Goal: Transaction & Acquisition: Purchase product/service

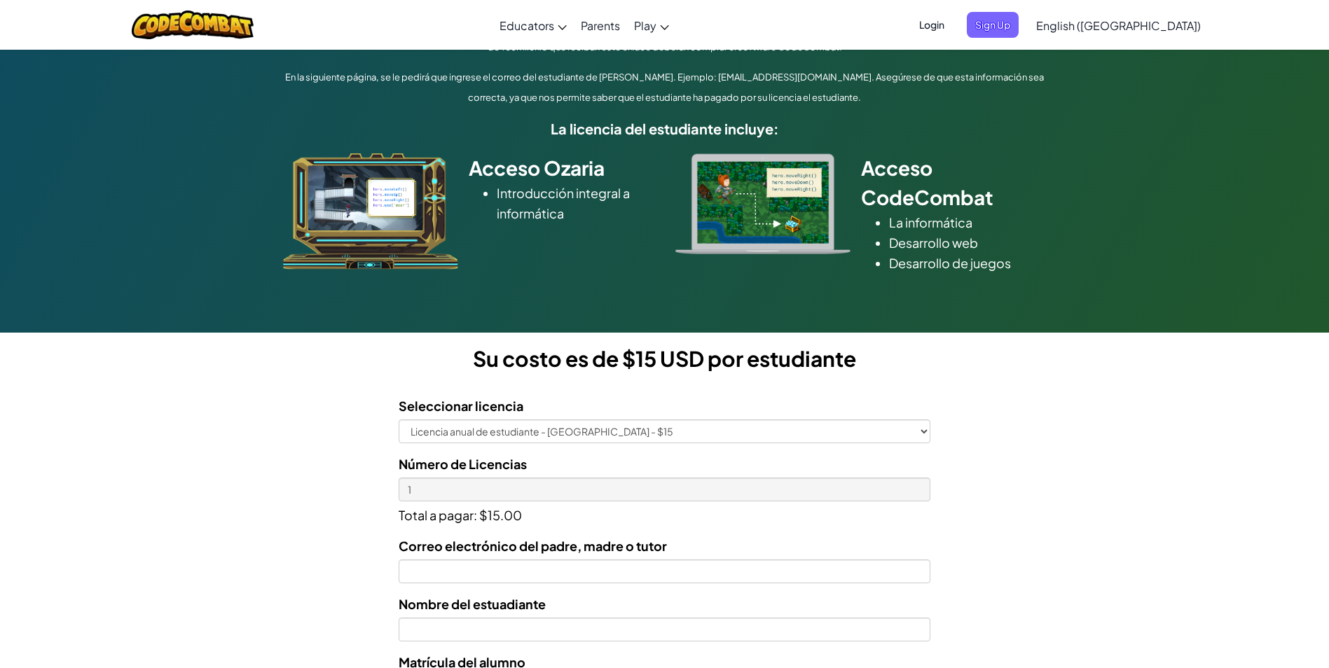
scroll to position [175, 0]
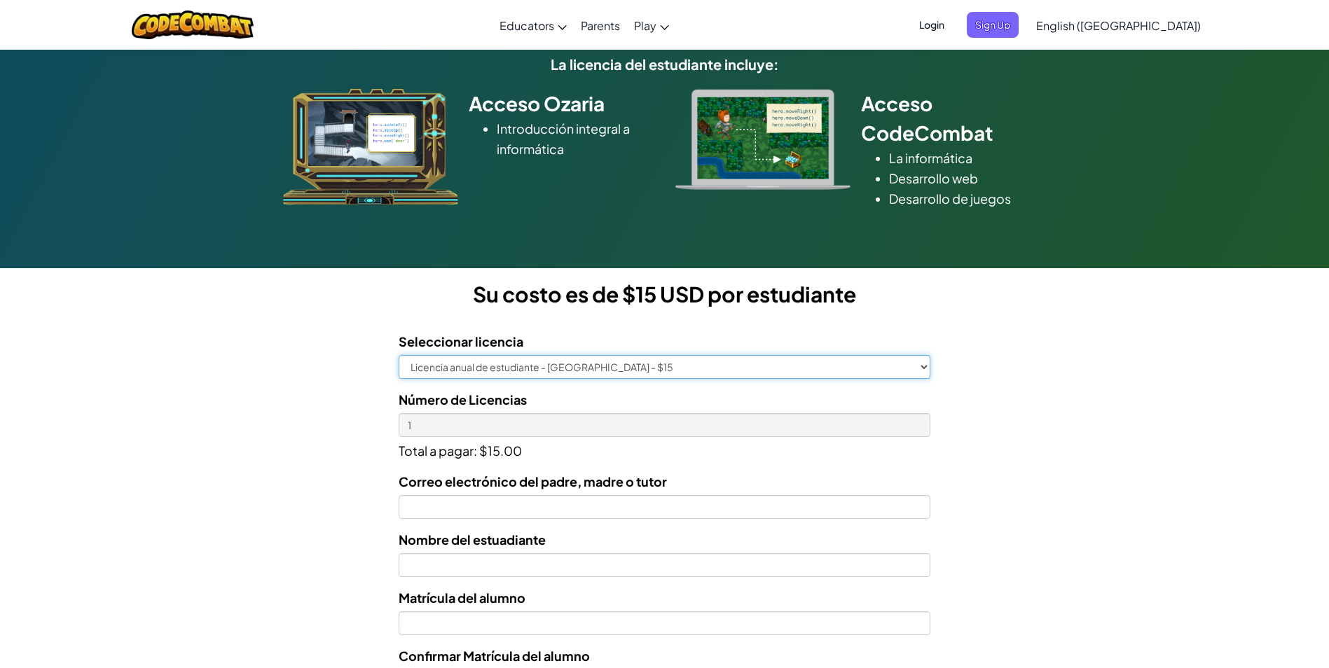
click at [720, 366] on select "Licencia anual de estudiante - [GEOGRAPHIC_DATA] - $15" at bounding box center [665, 367] width 532 height 24
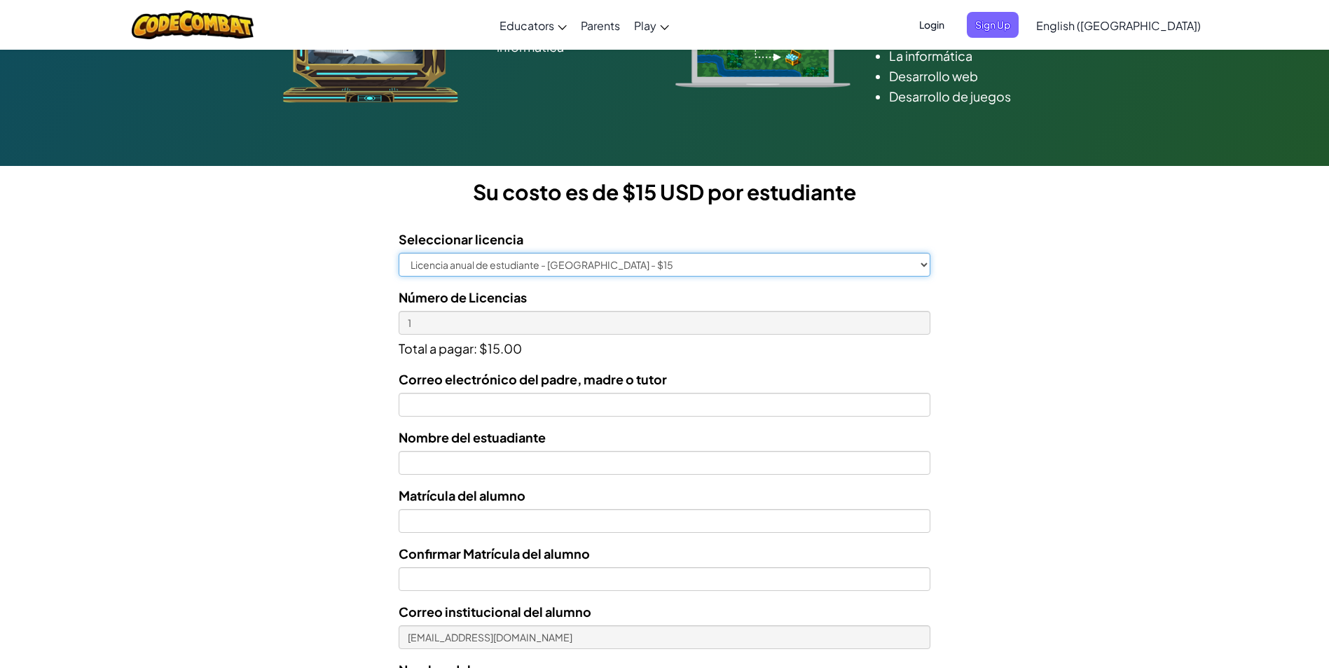
scroll to position [277, 0]
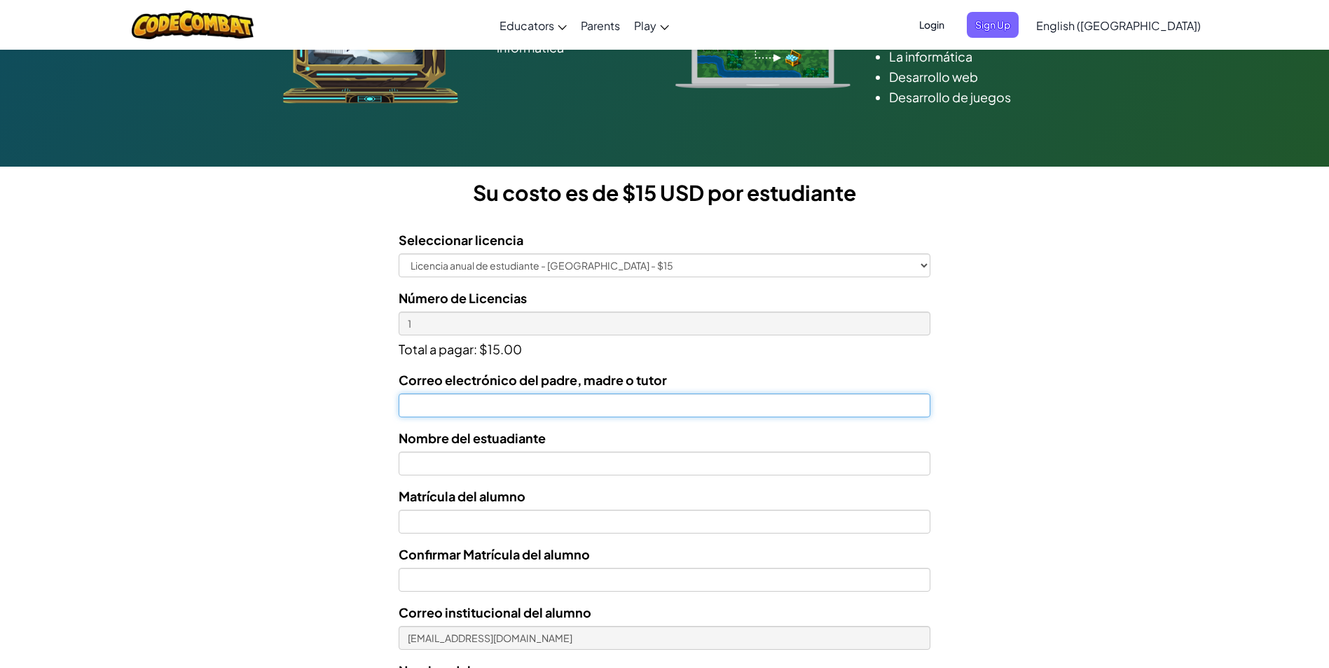
click at [461, 409] on input "Correo electrónico del padre, madre o tutor" at bounding box center [665, 406] width 532 height 24
type input "[EMAIL_ADDRESS][DOMAIN_NAME]"
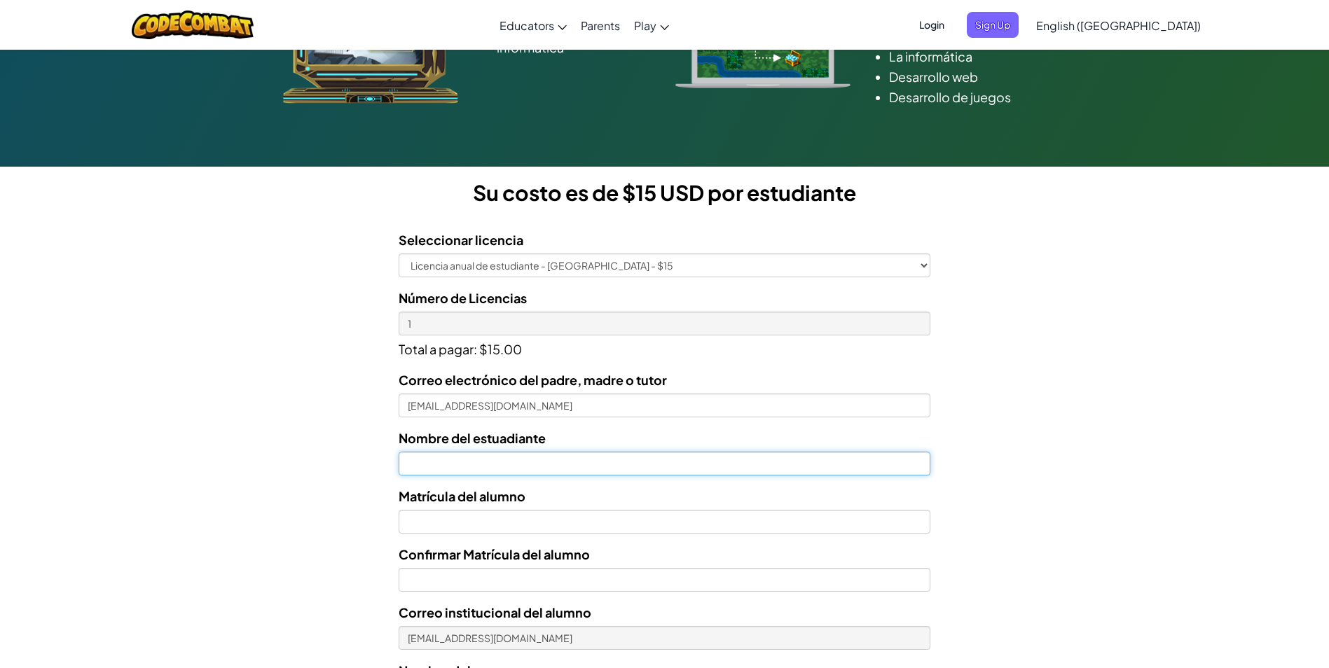
click at [416, 469] on input "text" at bounding box center [665, 464] width 532 height 24
type input "[PERSON_NAME]"
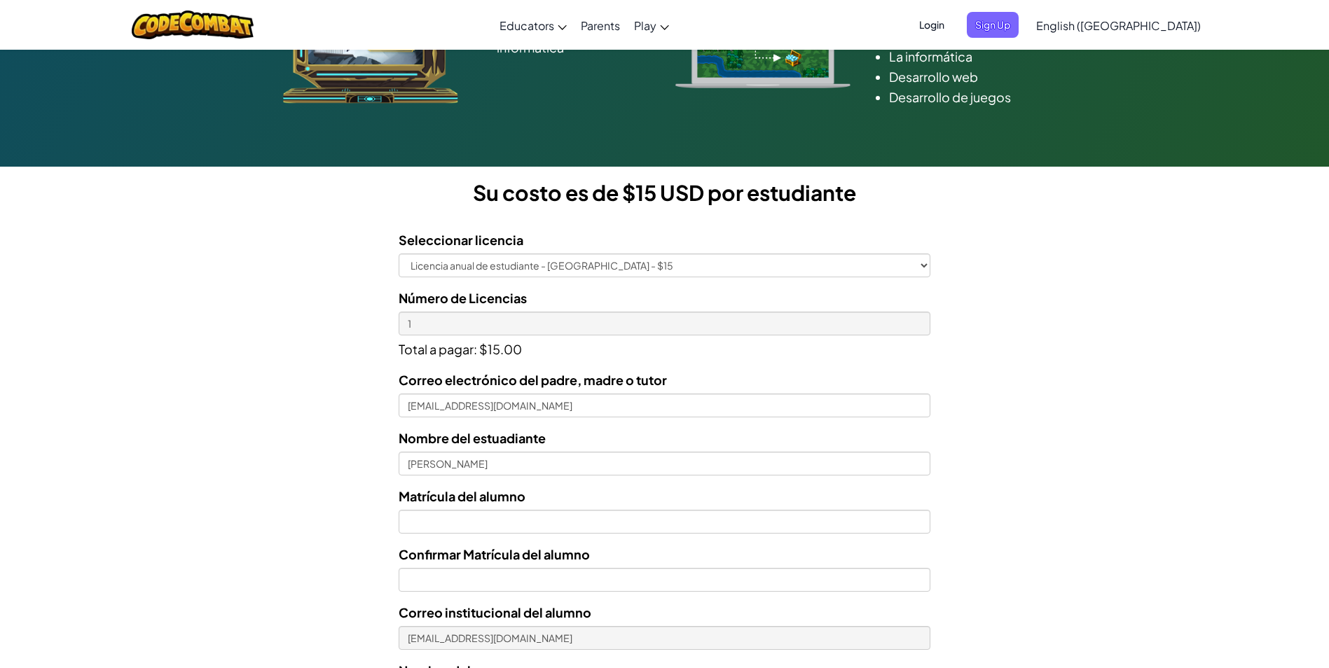
click at [331, 498] on form "Seleccionar licencia Licencia anual de estudiante - [GEOGRAPHIC_DATA] - $15 Núm…" at bounding box center [465, 507] width 931 height 576
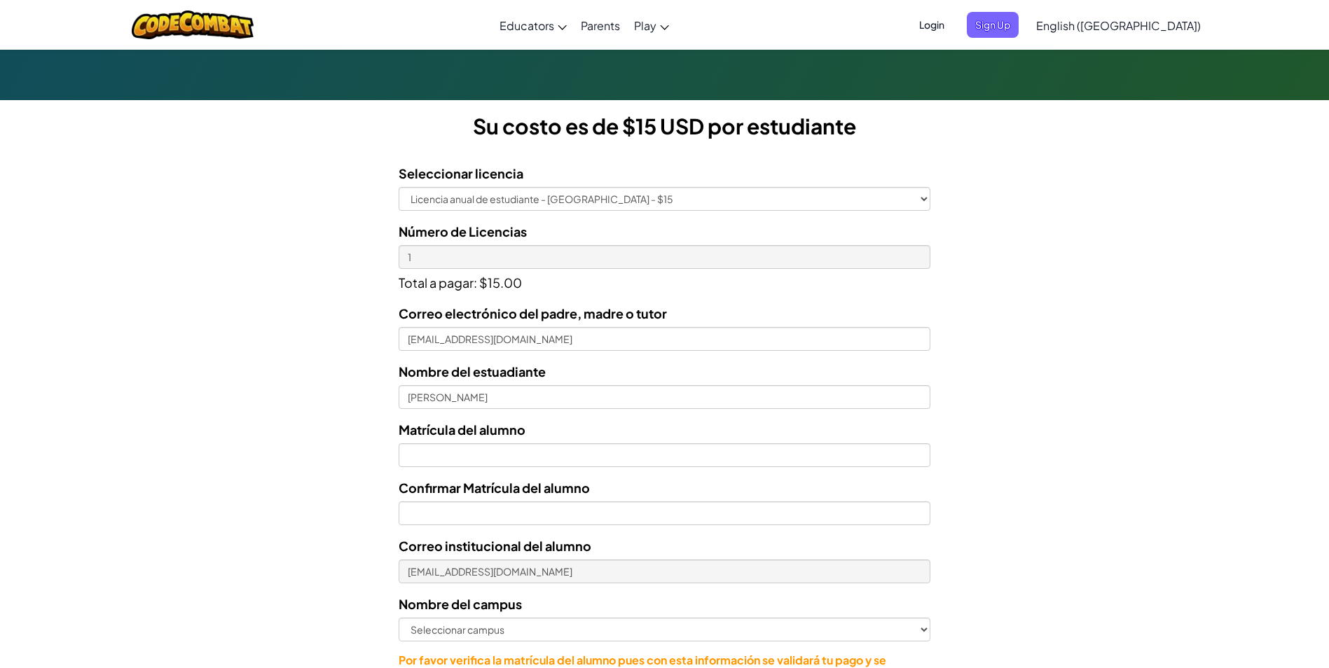
scroll to position [345, 0]
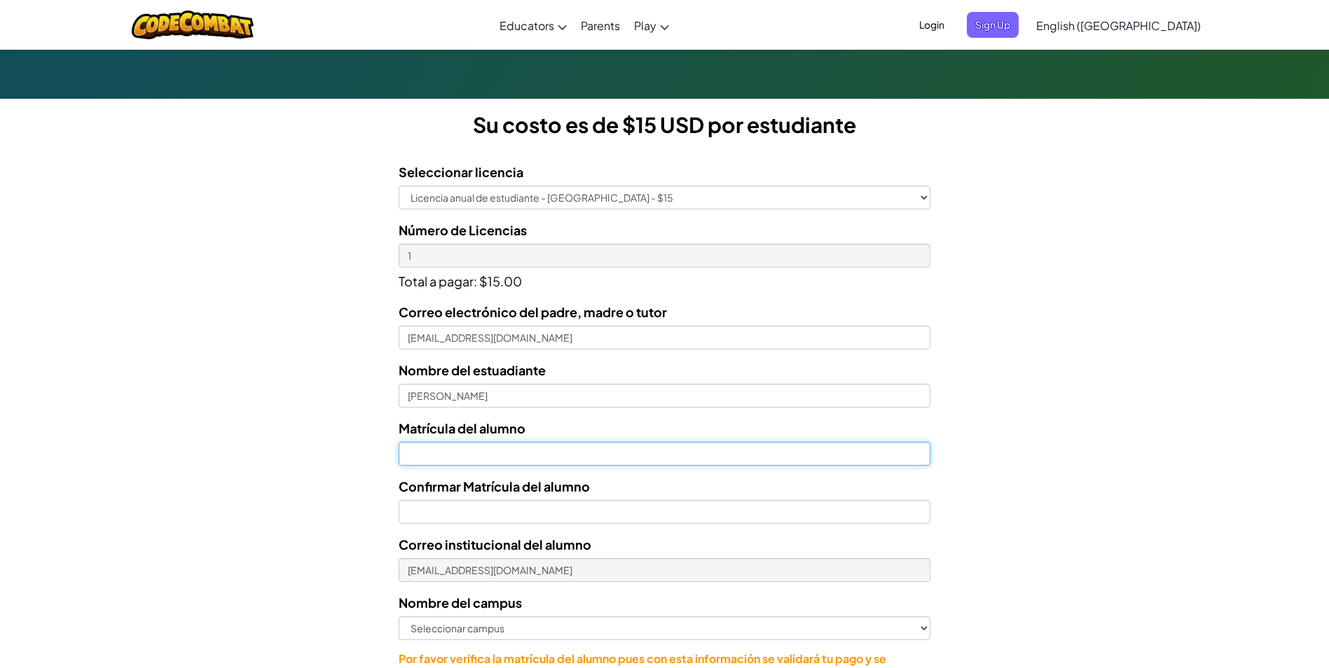
click at [425, 455] on input "Nombre del estuadiante" at bounding box center [665, 454] width 532 height 24
type input "07156497"
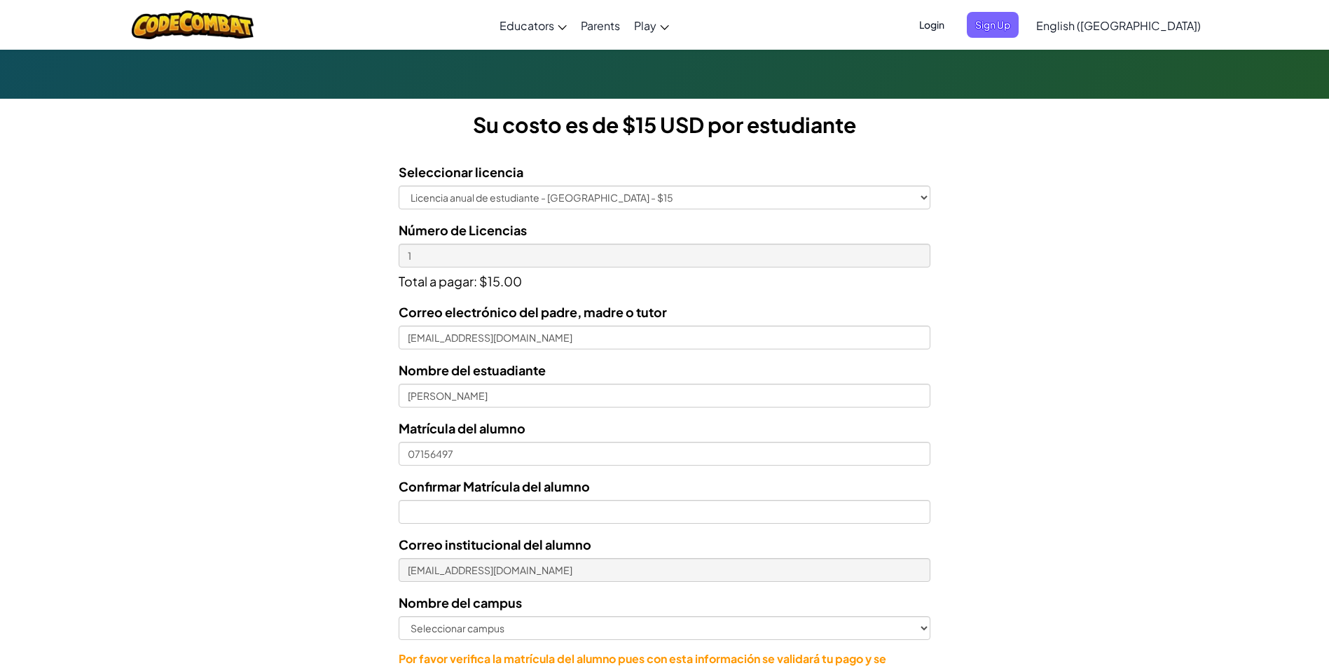
click at [312, 505] on form "Seleccionar licencia Licencia anual de estudiante - [GEOGRAPHIC_DATA] - $15 Núm…" at bounding box center [465, 439] width 931 height 576
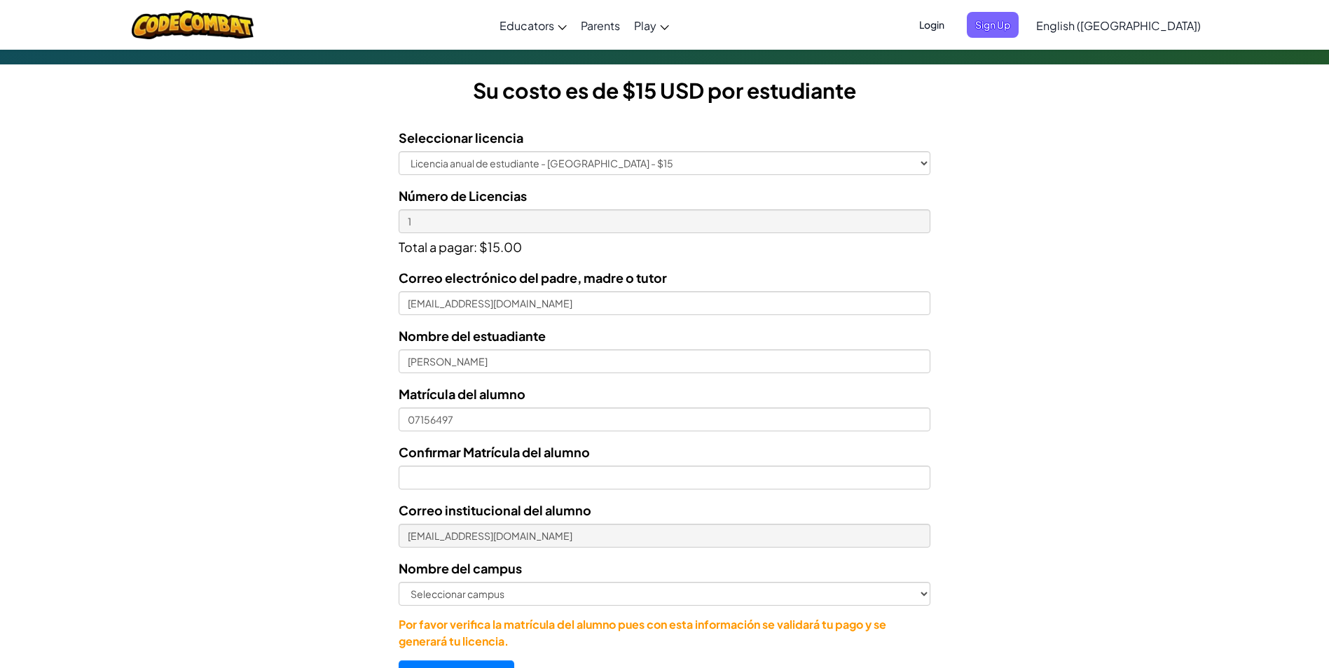
scroll to position [380, 0]
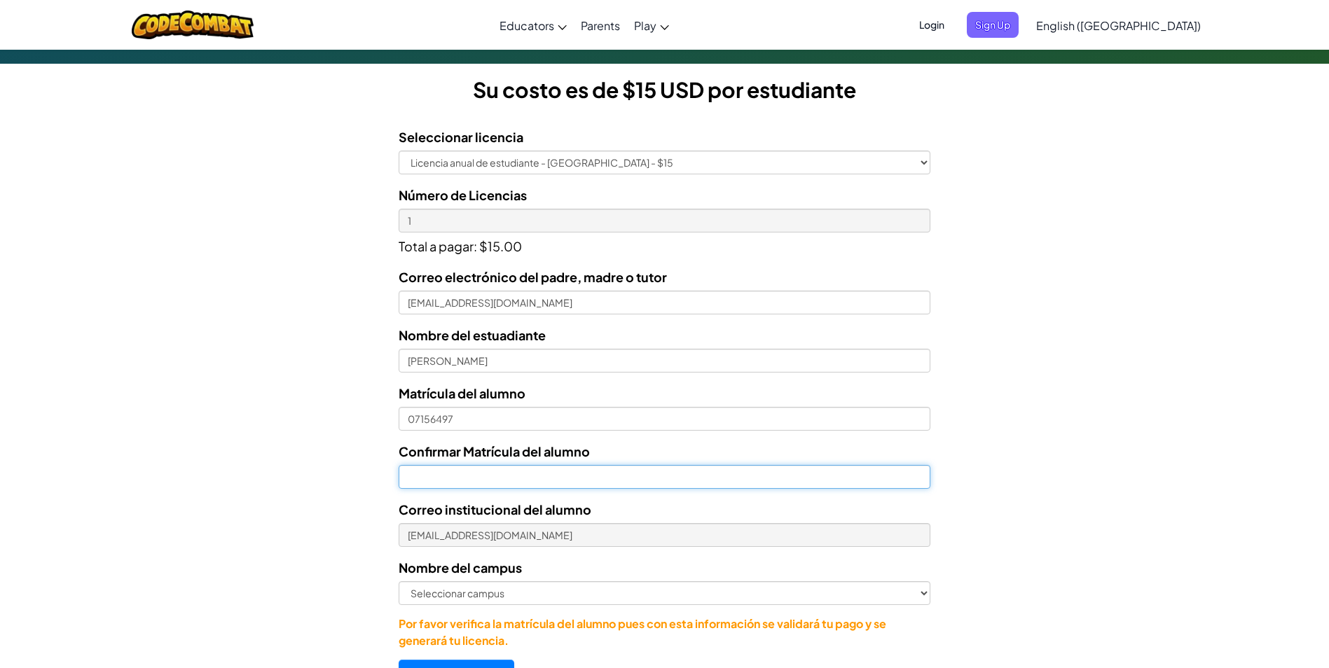
click at [420, 479] on input "Confirmar Matrícula del alumno" at bounding box center [665, 477] width 532 height 24
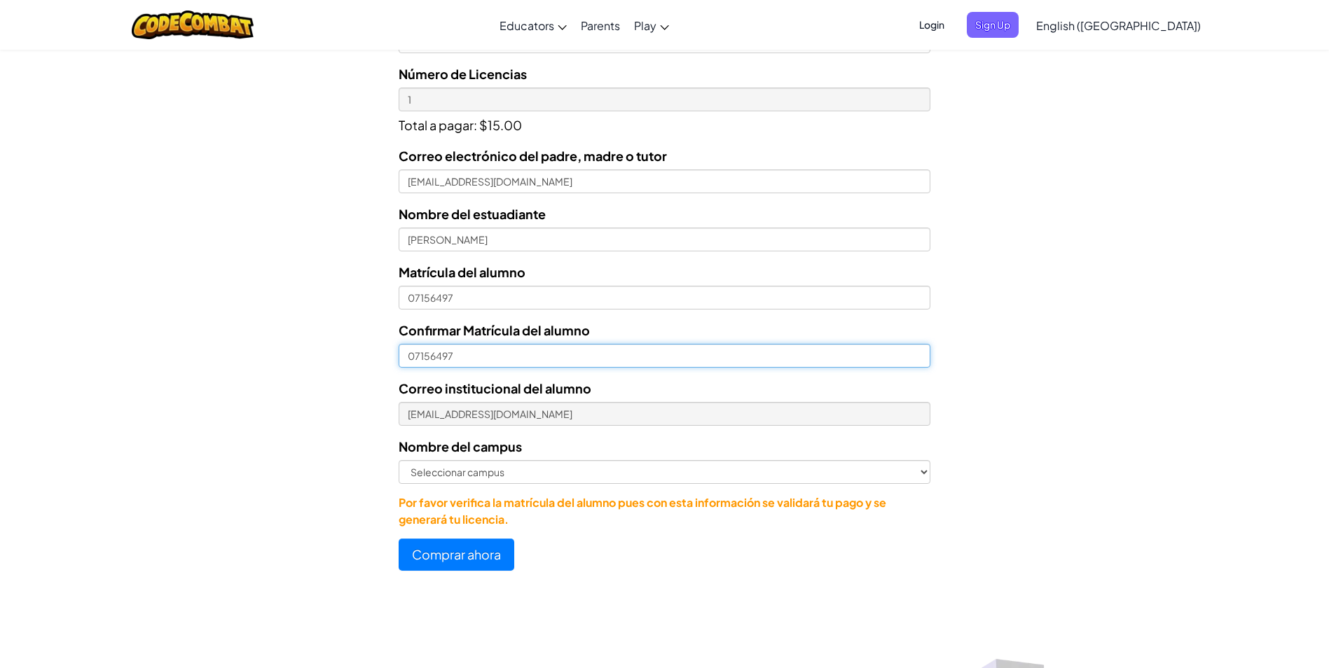
scroll to position [504, 0]
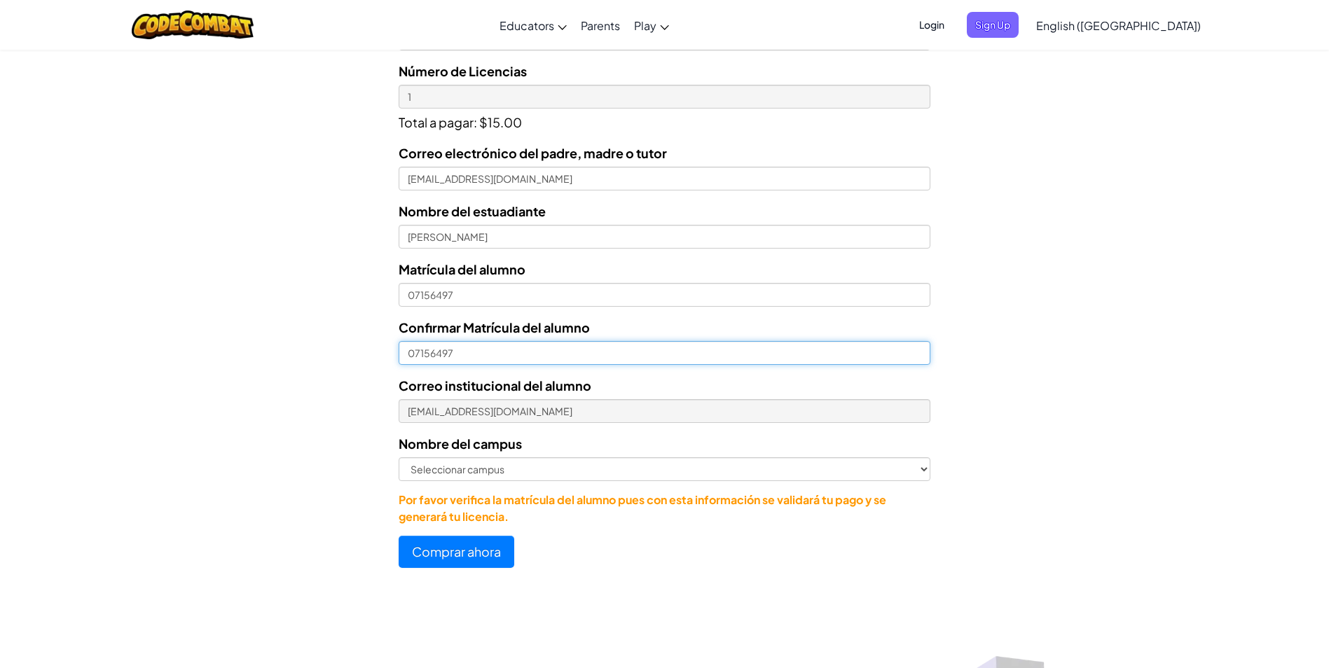
type input "07156497"
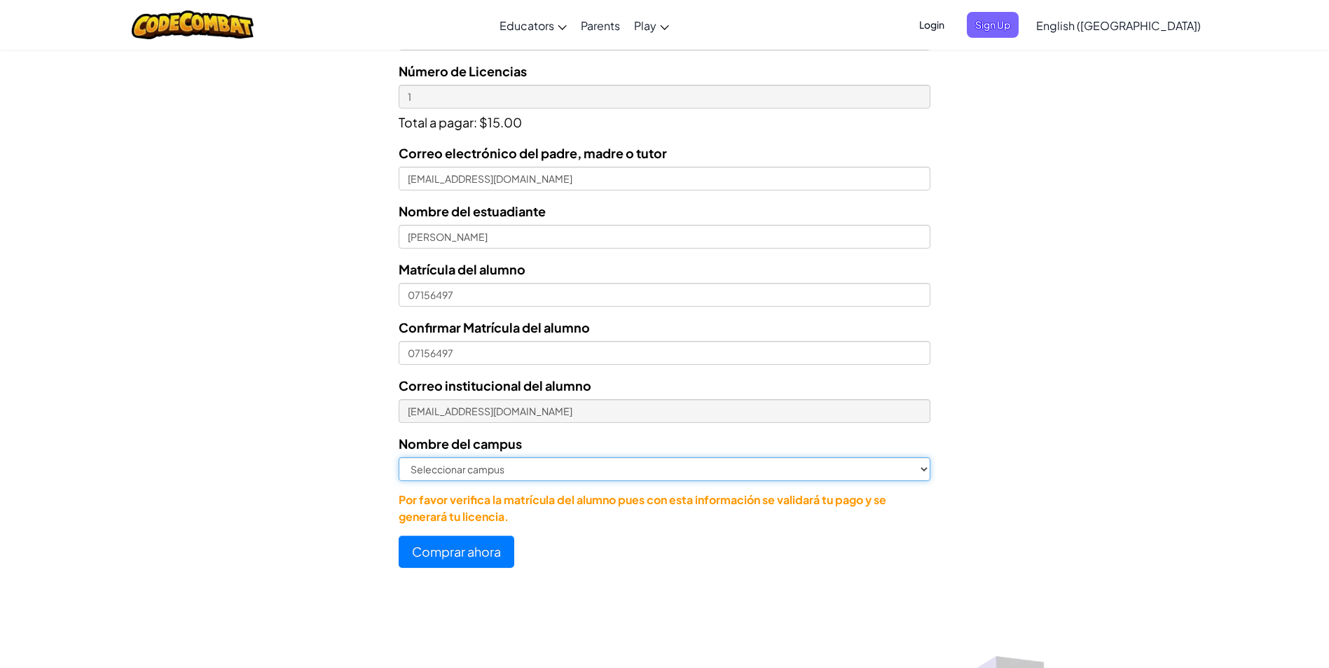
click at [420, 479] on select "Seleccionar campus [GEOGRAPHIC_DATA] Central [GEOGRAPHIC_DATA] [GEOGRAPHIC_DATA…" at bounding box center [665, 470] width 532 height 24
select select "[GEOGRAPHIC_DATA]"
click at [399, 458] on select "Seleccionar campus [GEOGRAPHIC_DATA] Central [GEOGRAPHIC_DATA] [GEOGRAPHIC_DATA…" at bounding box center [665, 470] width 532 height 24
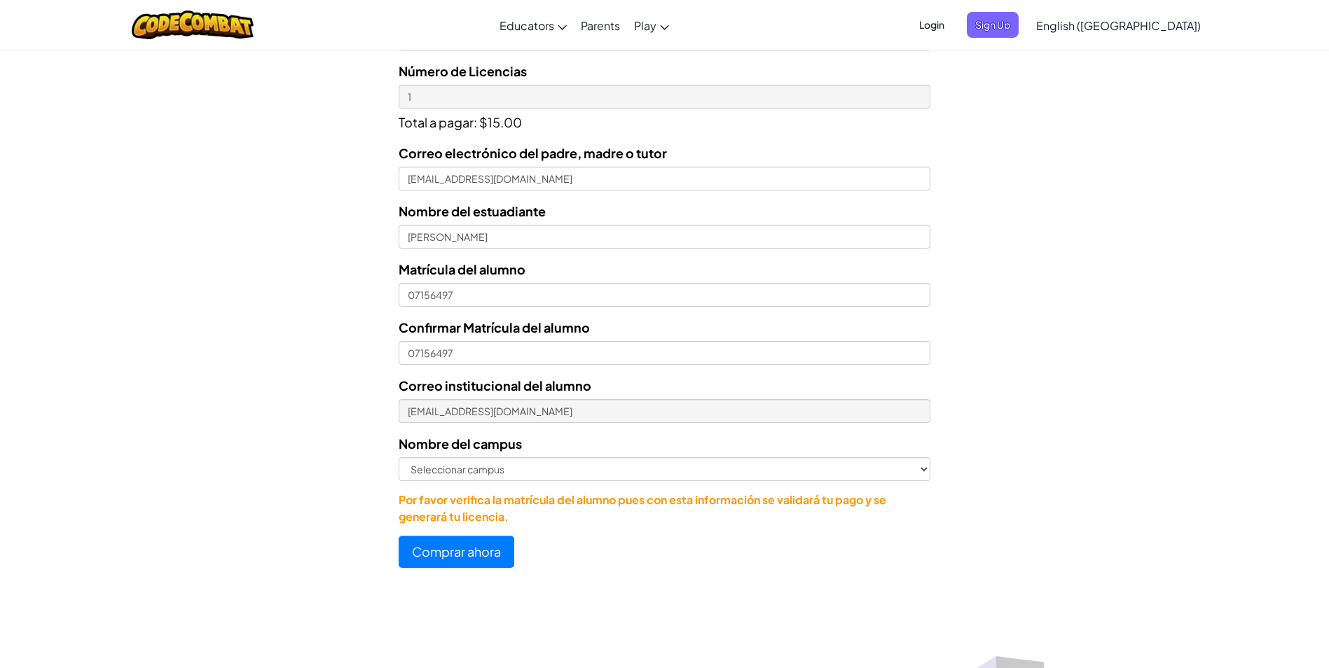
click at [230, 440] on form "Seleccionar licencia Licencia anual de estudiante - [GEOGRAPHIC_DATA] - $15 Núm…" at bounding box center [465, 280] width 931 height 576
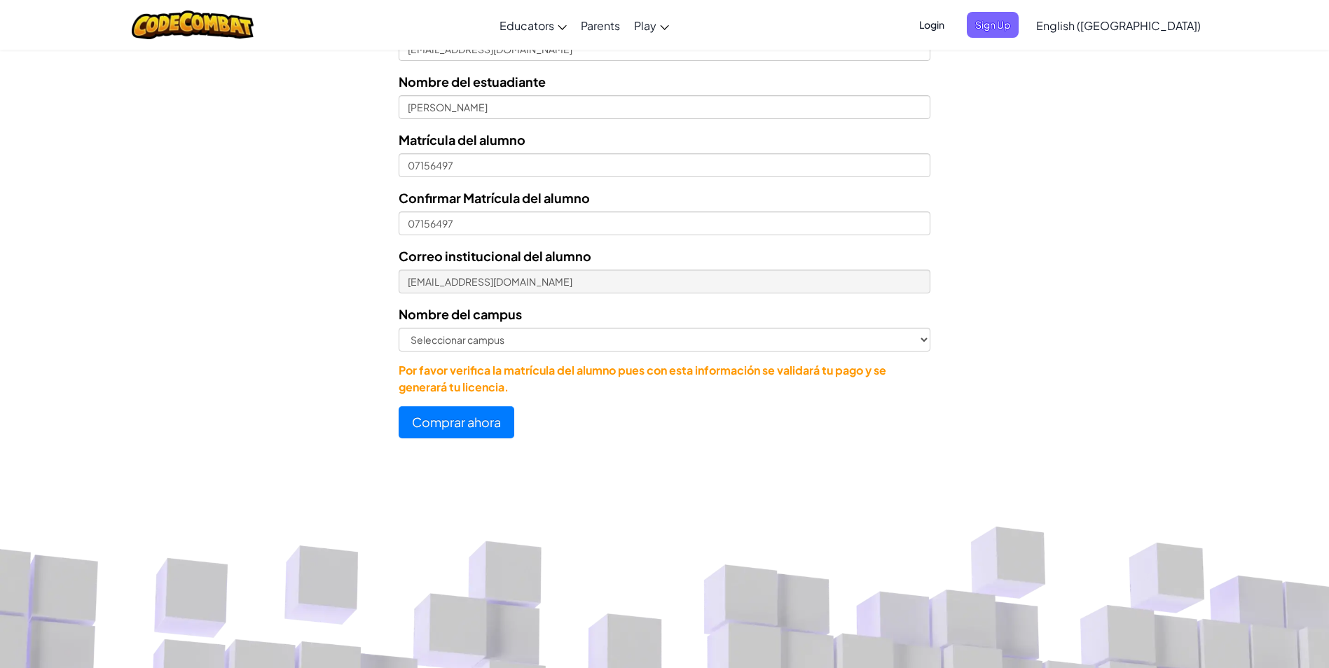
scroll to position [634, 0]
click at [436, 420] on button "Comprar ahora" at bounding box center [457, 422] width 116 height 32
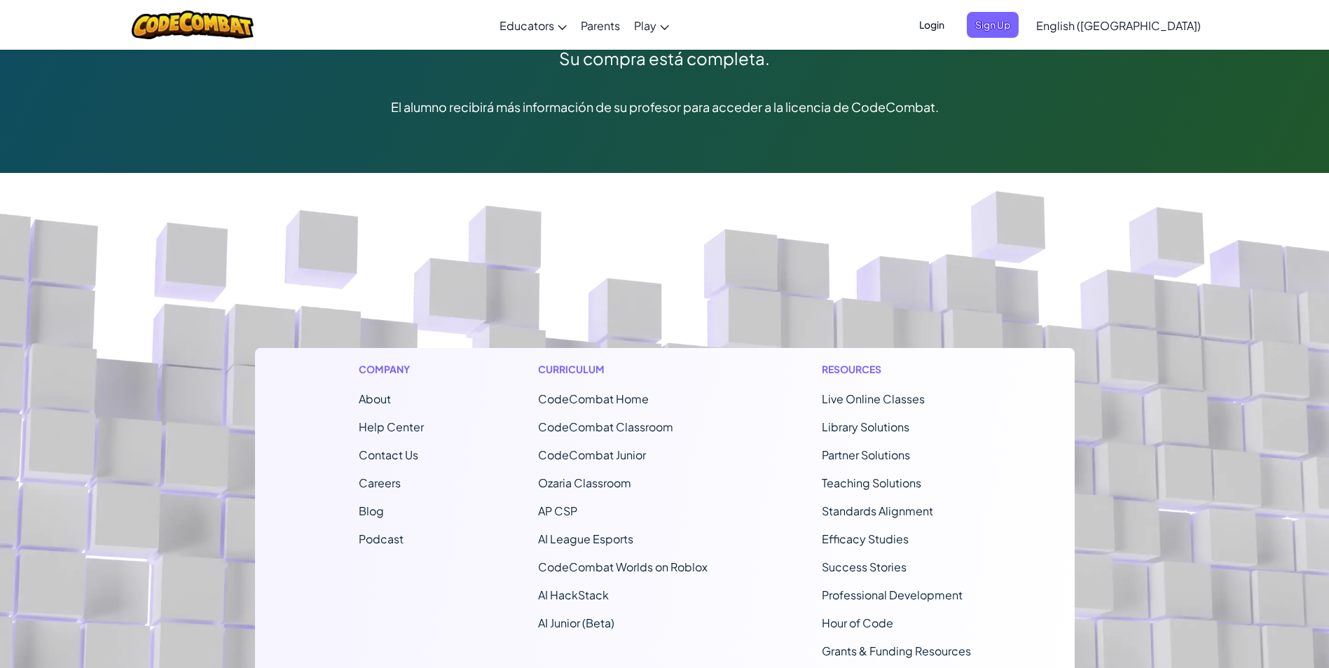
scroll to position [172, 0]
